Goal: Task Accomplishment & Management: Use online tool/utility

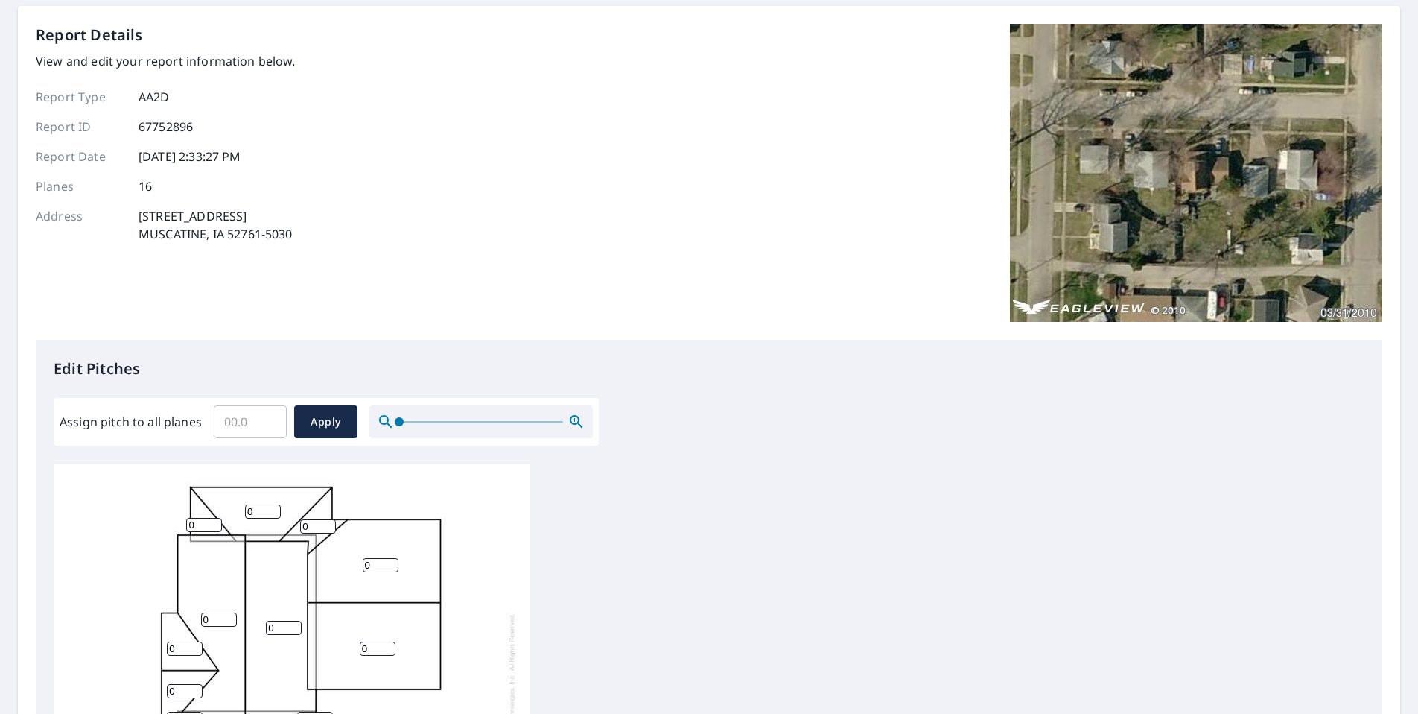
scroll to position [298, 0]
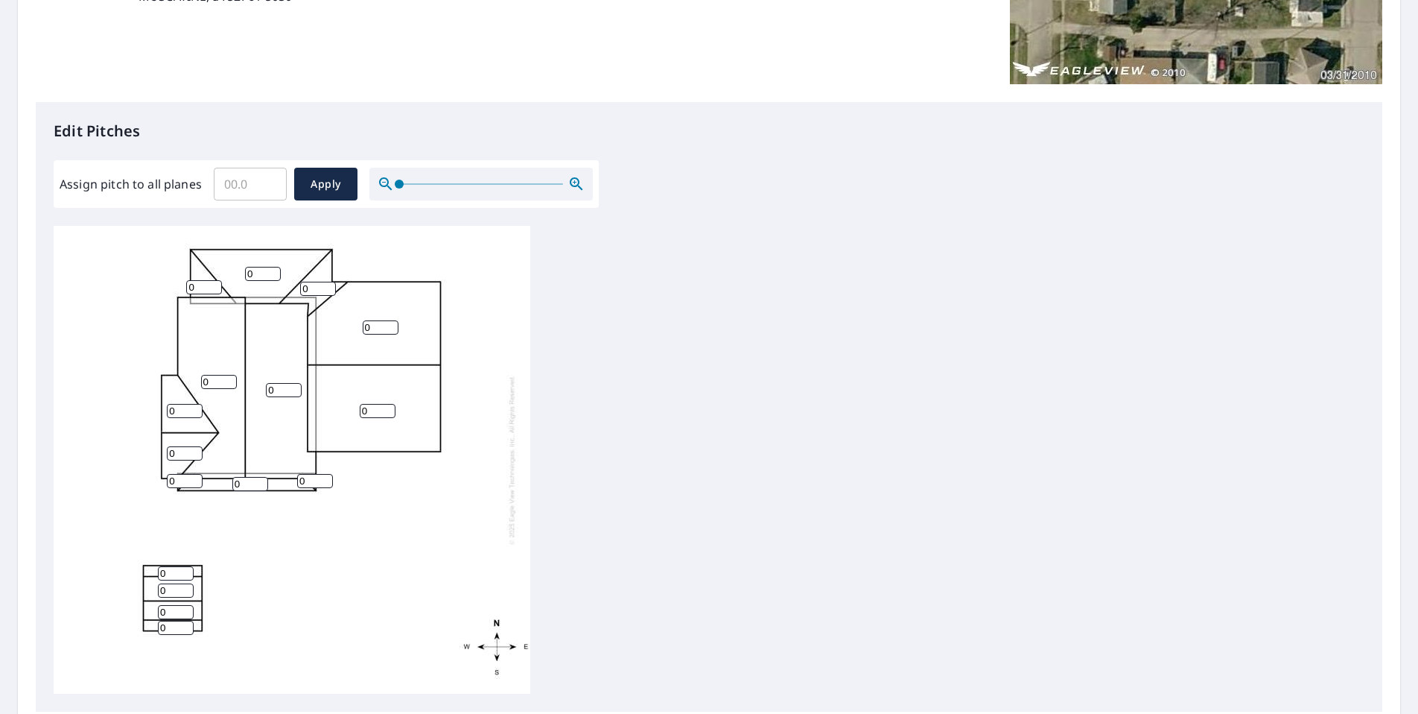
click at [237, 205] on input "Assign pitch to all planes" at bounding box center [250, 184] width 73 height 42
type input "12"
click at [333, 186] on span "Apply" at bounding box center [325, 184] width 39 height 19
type input "12"
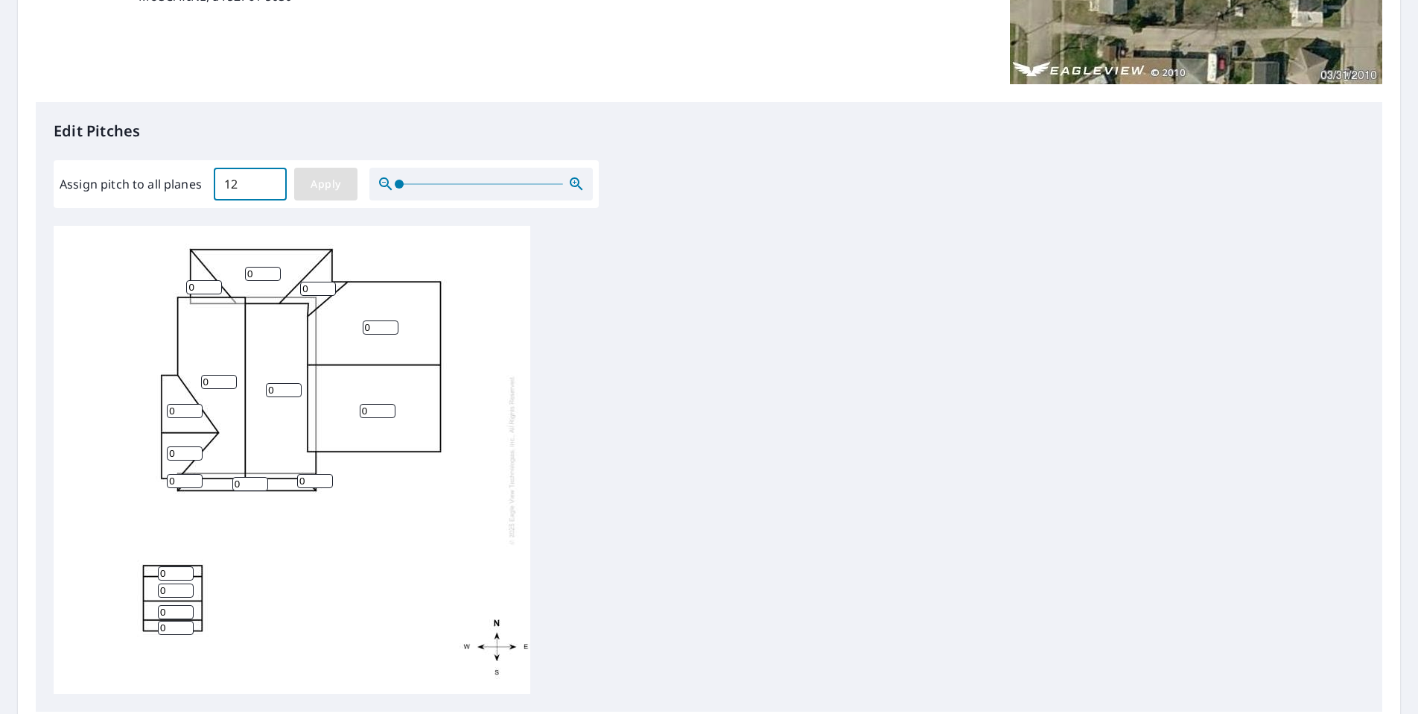
type input "12"
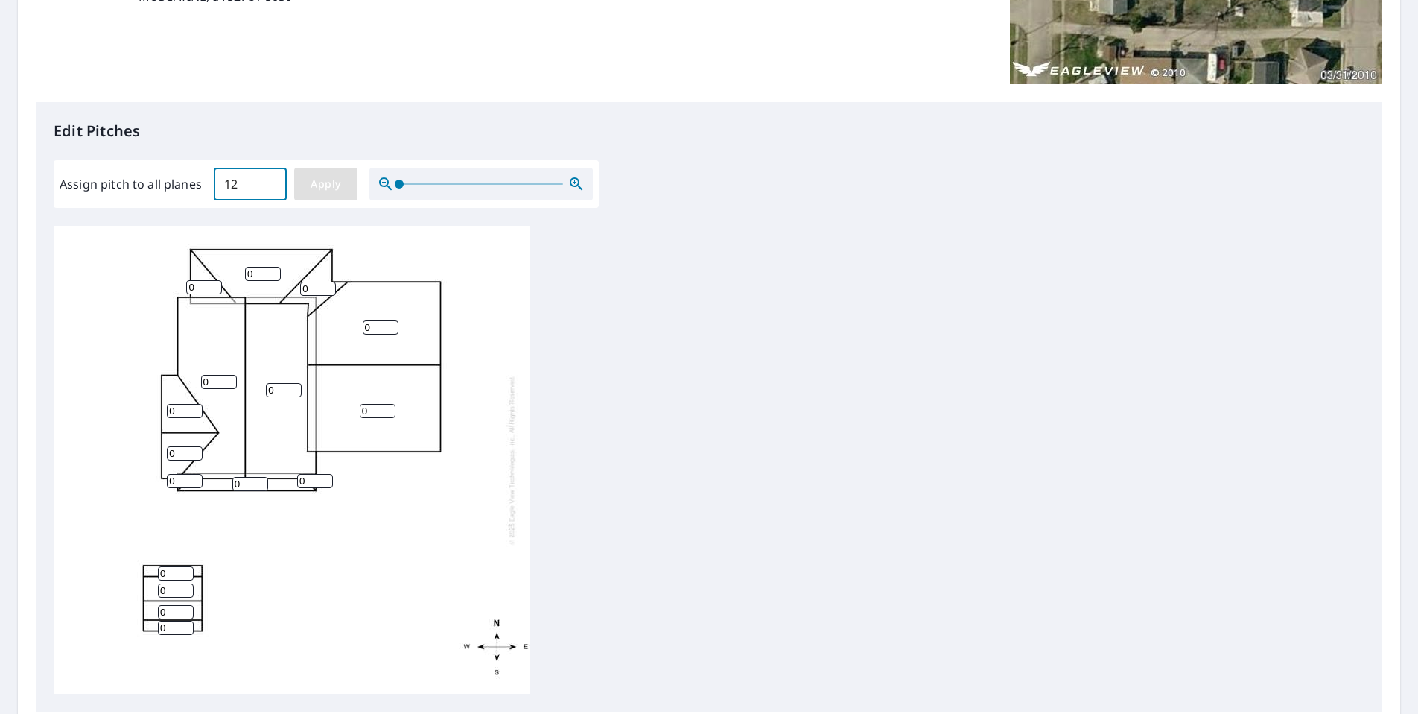
type input "12"
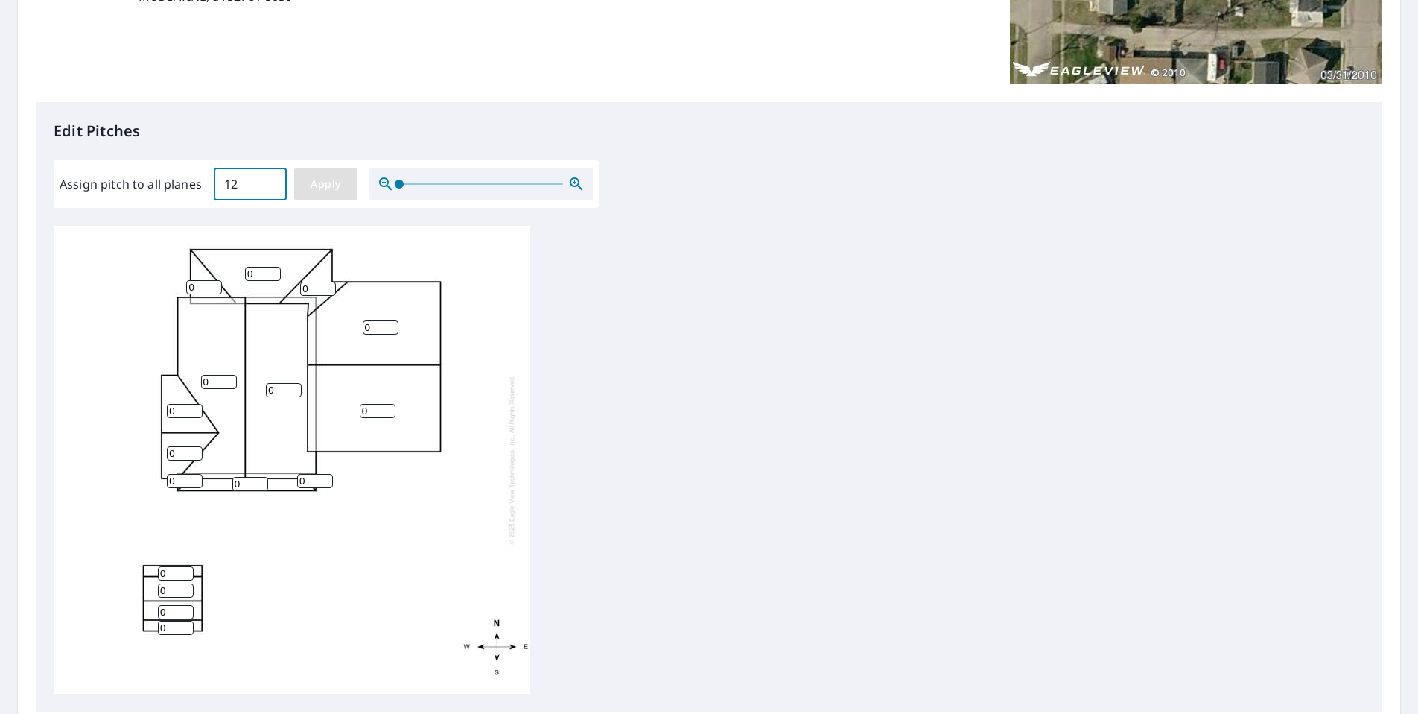
type input "12"
click at [171, 580] on input "12" at bounding box center [176, 573] width 36 height 14
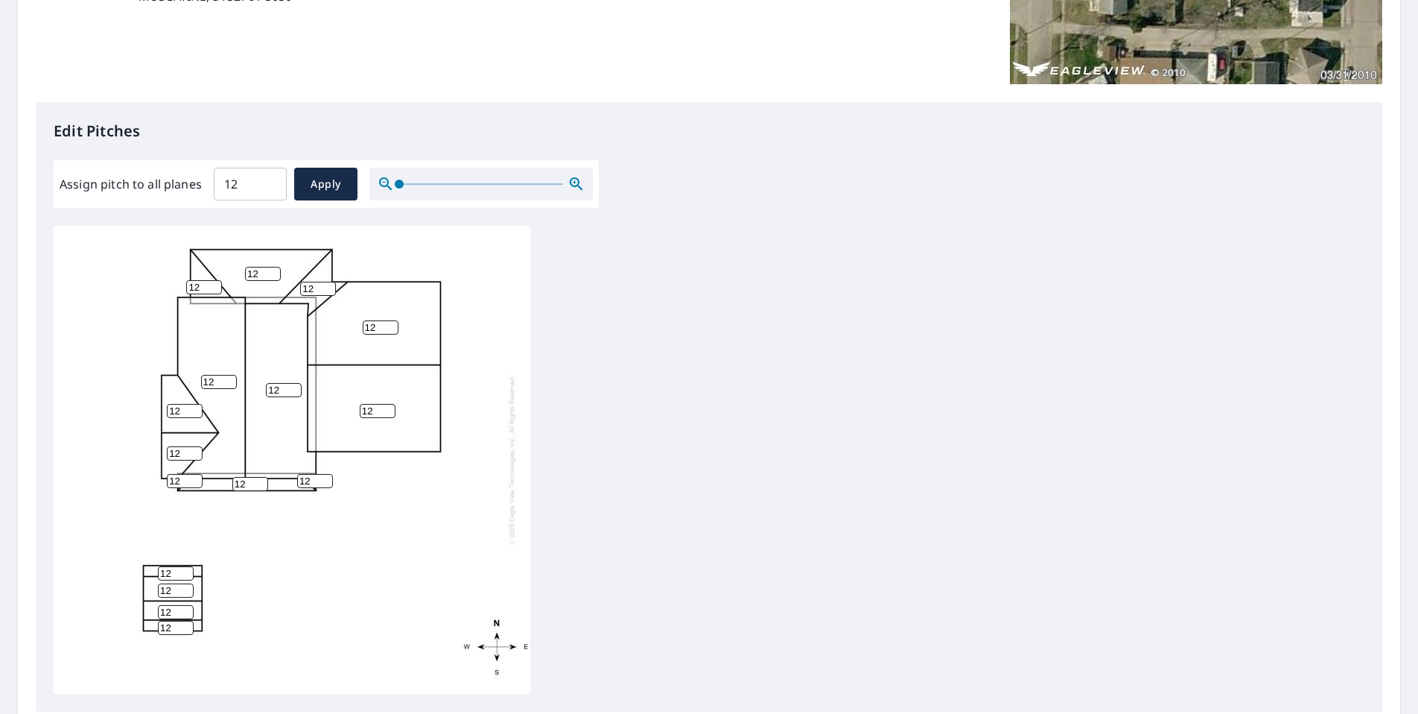
click at [180, 580] on input "12" at bounding box center [176, 573] width 36 height 14
type input "1"
type input "3"
click at [180, 597] on input "11" at bounding box center [176, 590] width 36 height 14
type input "1"
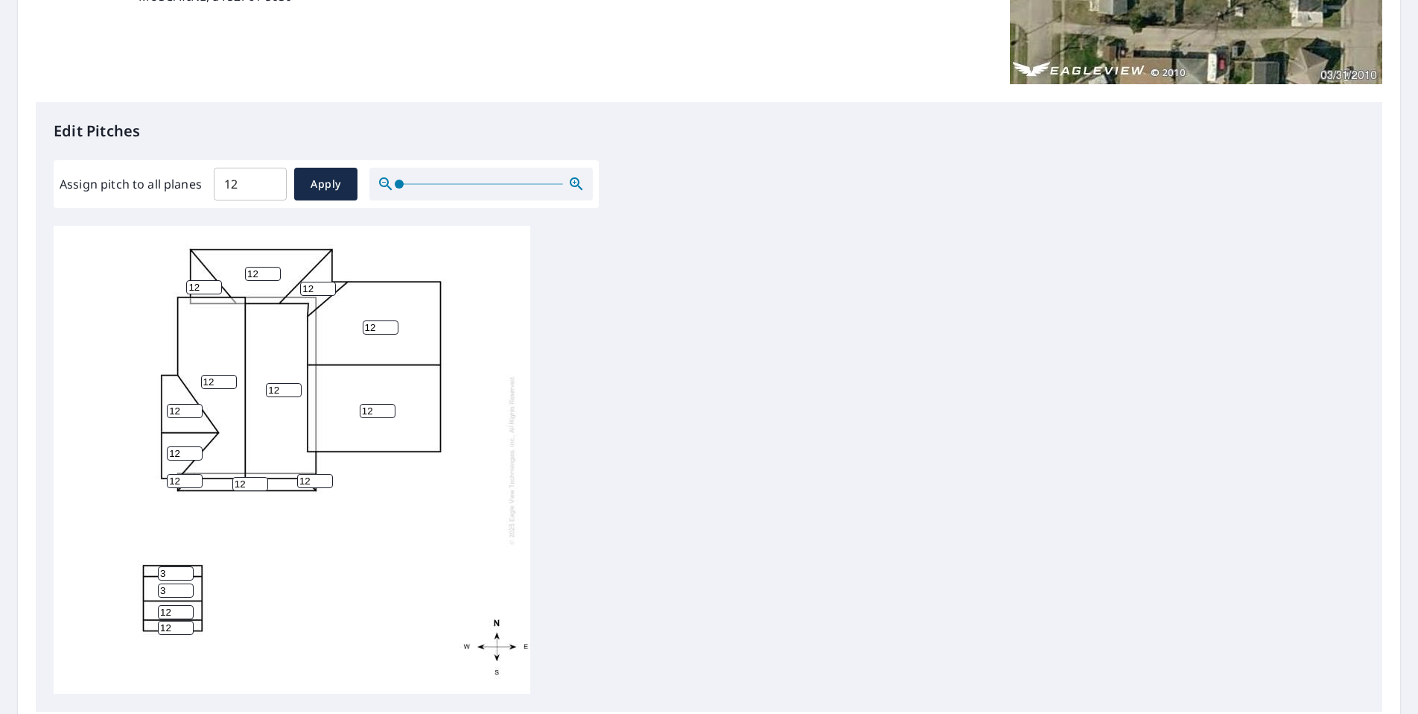
type input "3"
click at [176, 619] on input "12" at bounding box center [176, 612] width 36 height 14
type input "1"
type input "3"
click at [180, 635] on input "13" at bounding box center [176, 628] width 36 height 14
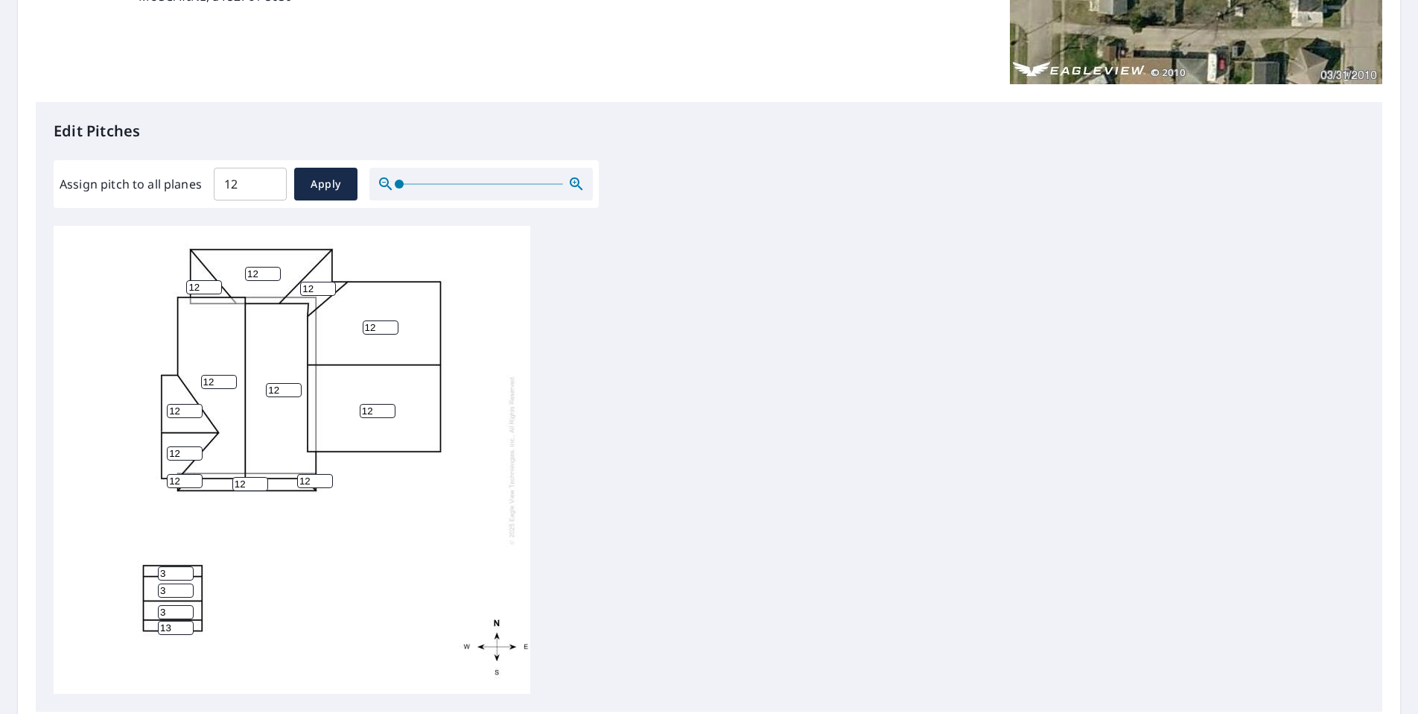
type input "1"
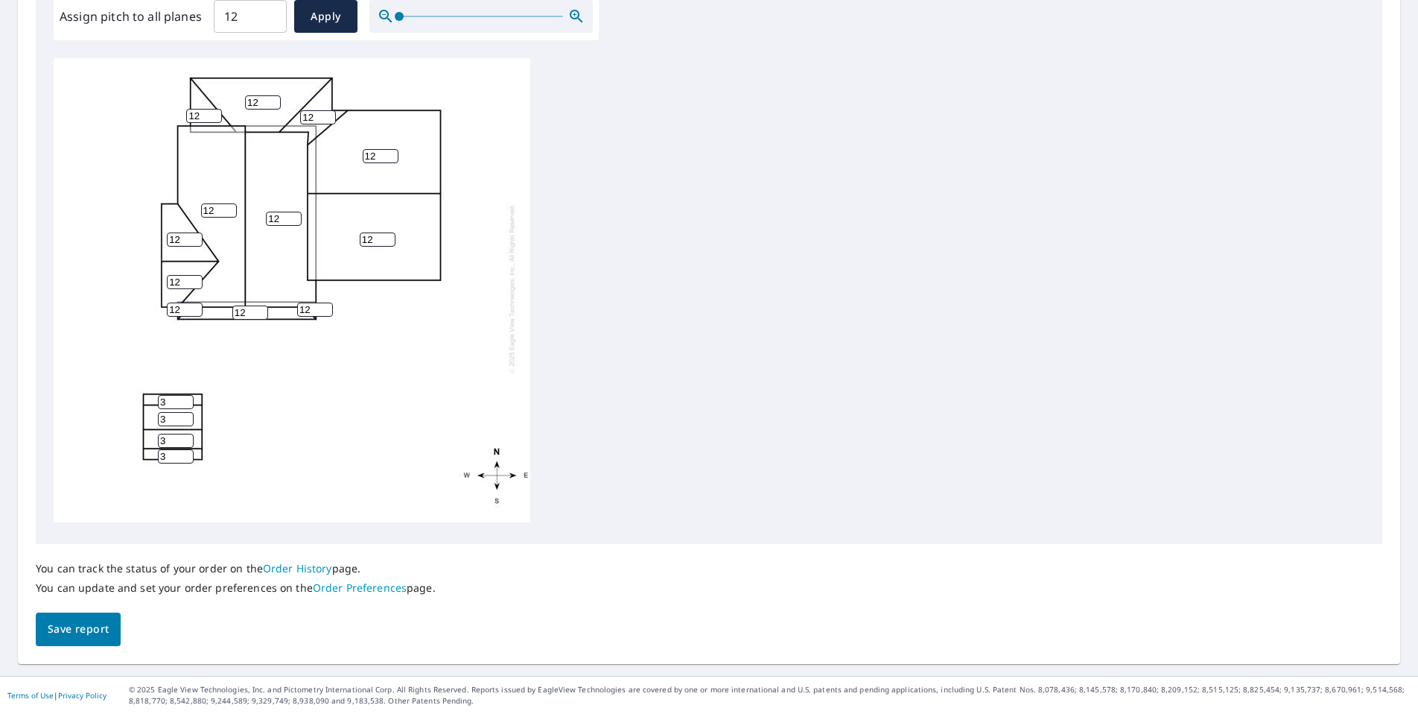
scroll to position [488, 0]
type input "3"
click at [109, 620] on span "Save report" at bounding box center [78, 629] width 61 height 19
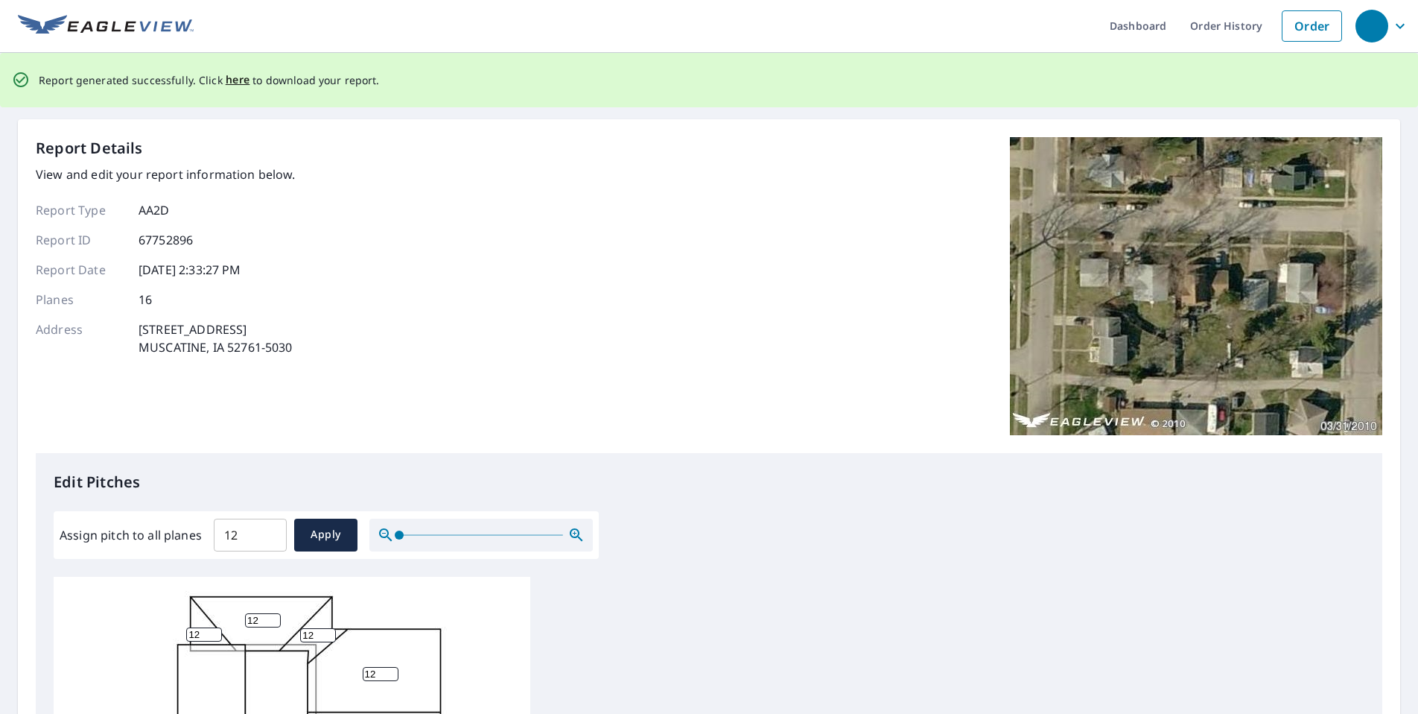
scroll to position [0, 0]
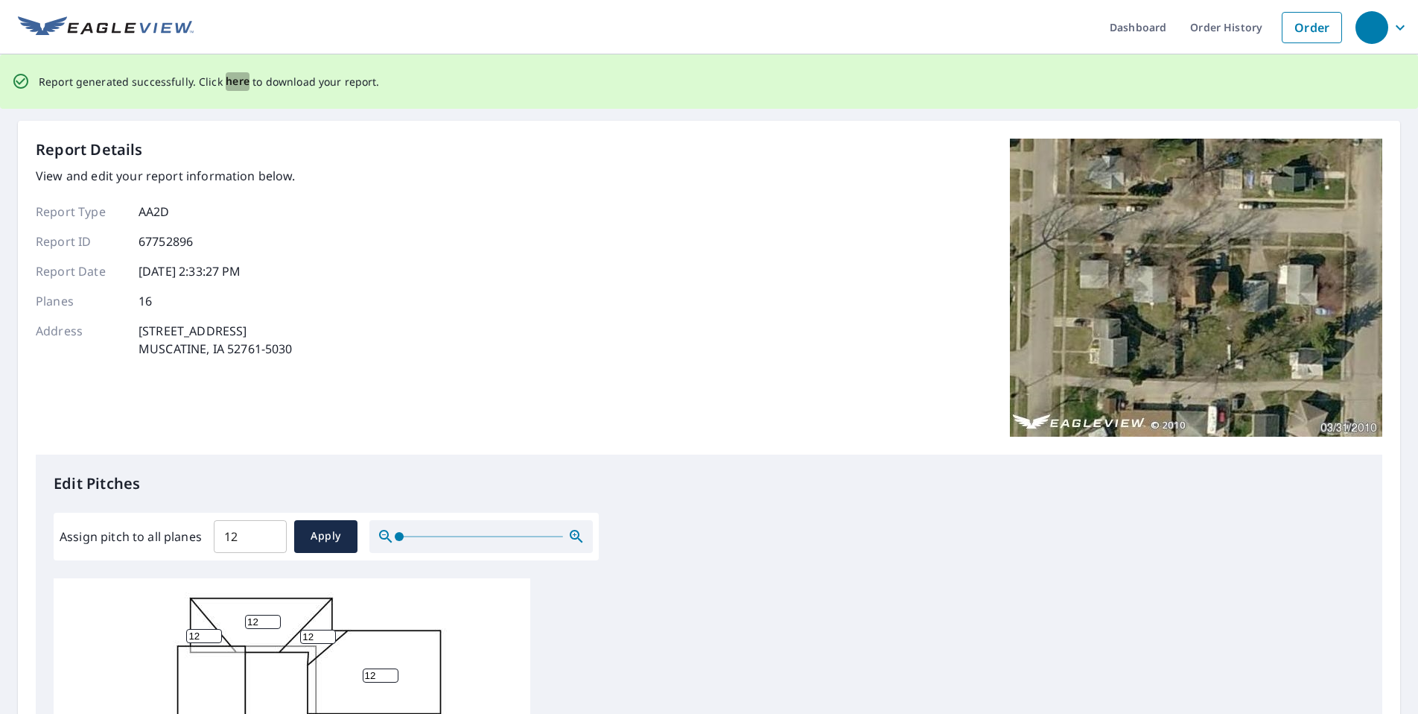
click at [238, 81] on span "here" at bounding box center [238, 81] width 25 height 19
